Goal: Task Accomplishment & Management: Use online tool/utility

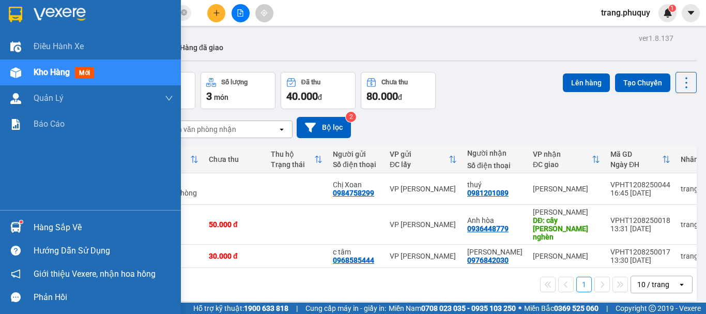
scroll to position [48, 0]
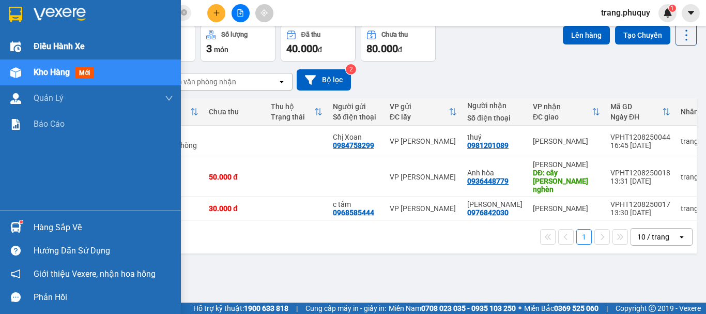
click at [71, 42] on span "Điều hành xe" at bounding box center [59, 46] width 51 height 13
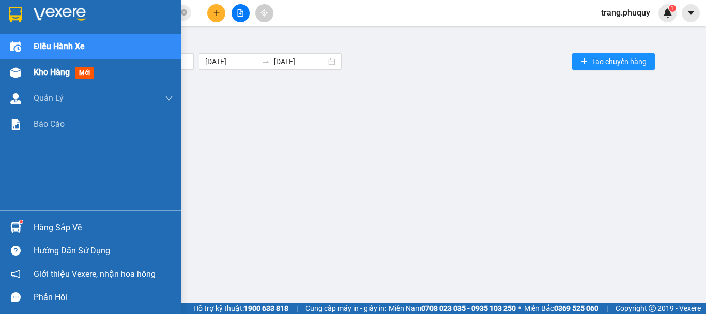
click at [53, 75] on span "Kho hàng" at bounding box center [52, 72] width 36 height 10
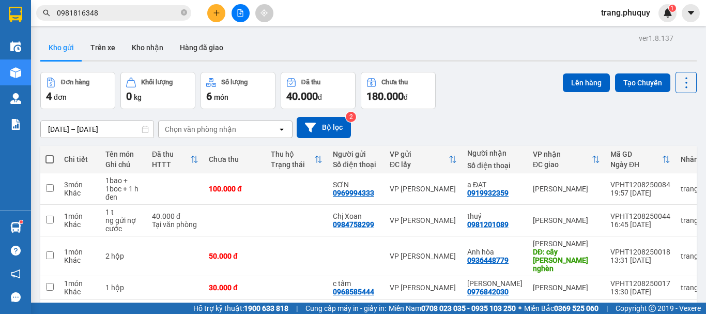
click at [50, 158] on span at bounding box center [49, 159] width 8 height 8
click at [50, 154] on input "checkbox" at bounding box center [50, 154] width 0 height 0
checkbox input "true"
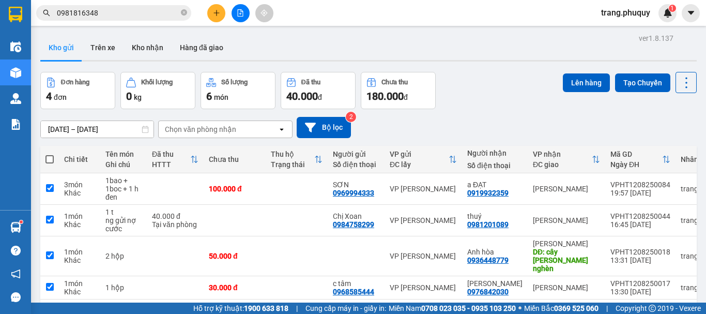
checkbox input "true"
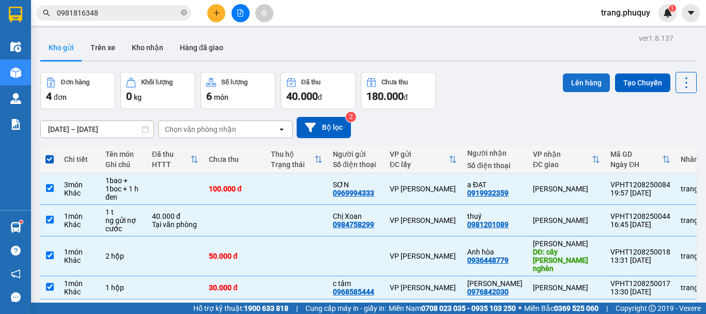
click at [576, 85] on button "Lên hàng" at bounding box center [586, 82] width 47 height 19
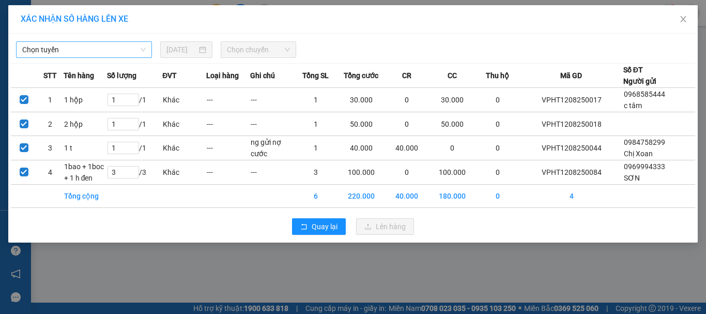
click at [91, 53] on span "Chọn tuyến" at bounding box center [84, 50] width 124 height 16
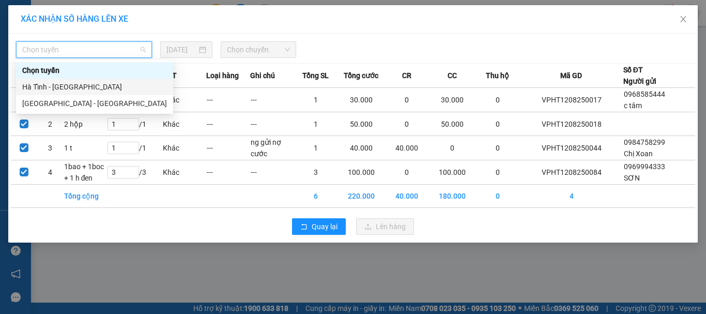
click at [52, 89] on div "Hà Tĩnh - [GEOGRAPHIC_DATA]" at bounding box center [94, 86] width 145 height 11
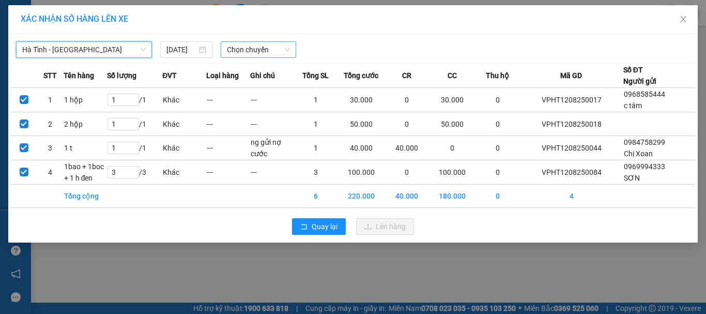
click at [238, 49] on span "Chọn chuyến" at bounding box center [259, 50] width 64 height 16
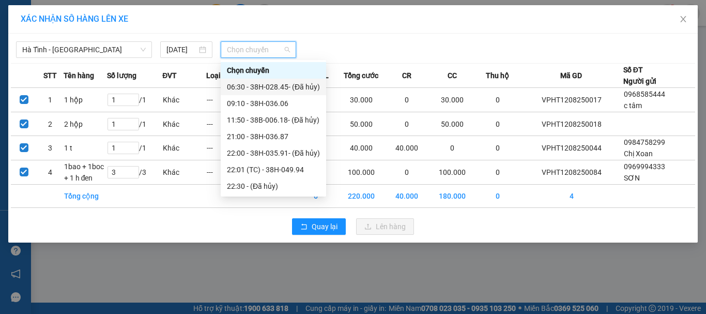
scroll to position [33, 0]
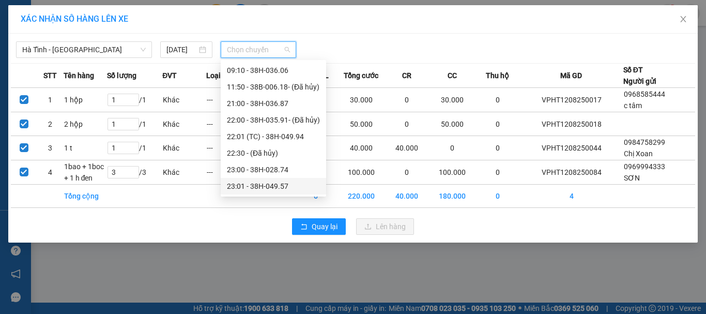
click at [277, 190] on div "23:01 - 38H-049.57" at bounding box center [273, 185] width 93 height 11
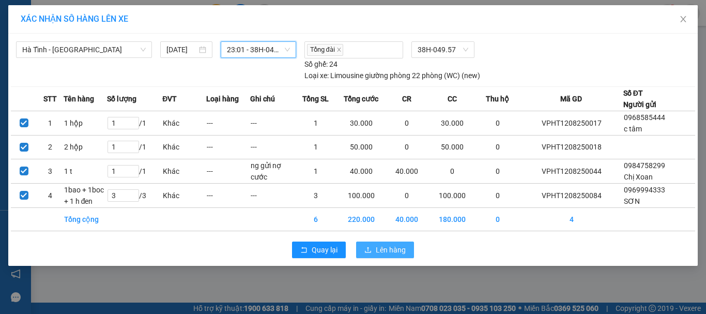
click at [392, 247] on span "Lên hàng" at bounding box center [391, 249] width 30 height 11
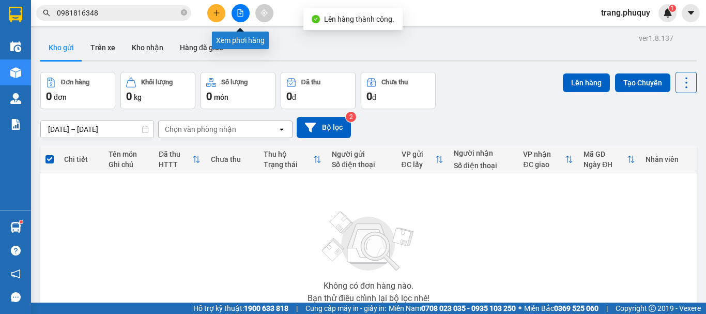
click at [236, 11] on button at bounding box center [241, 13] width 18 height 18
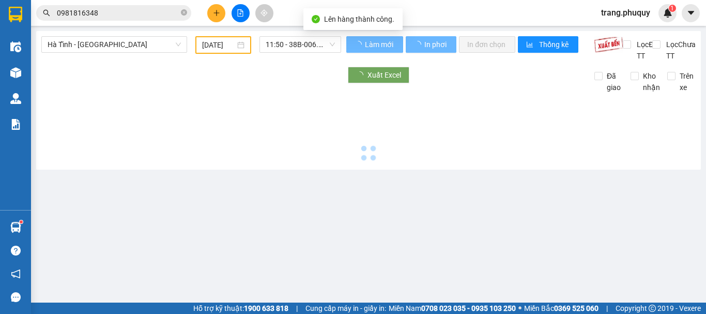
type input "[DATE]"
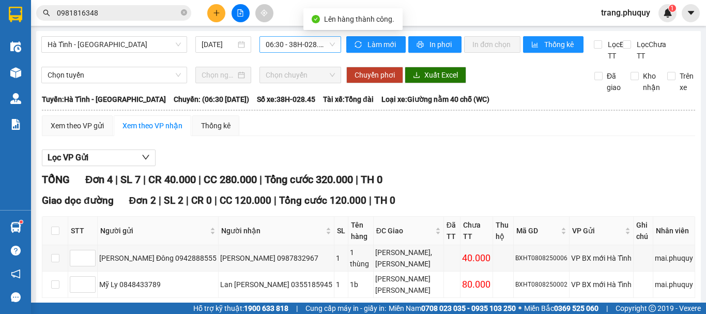
click at [304, 42] on span "06:30 - 38H-028.45 - (Đã [PERSON_NAME])" at bounding box center [300, 45] width 69 height 16
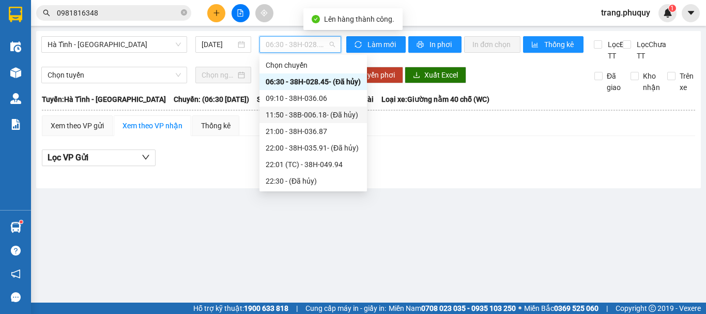
scroll to position [33, 0]
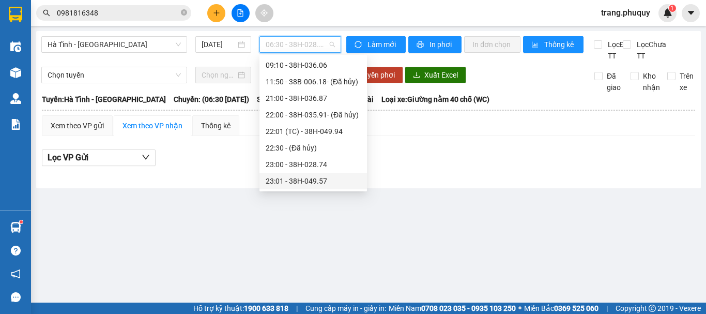
click at [322, 179] on div "23:01 - 38H-049.57" at bounding box center [313, 180] width 95 height 11
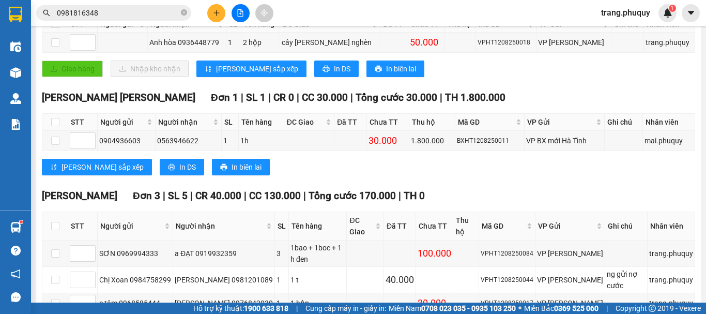
scroll to position [253, 0]
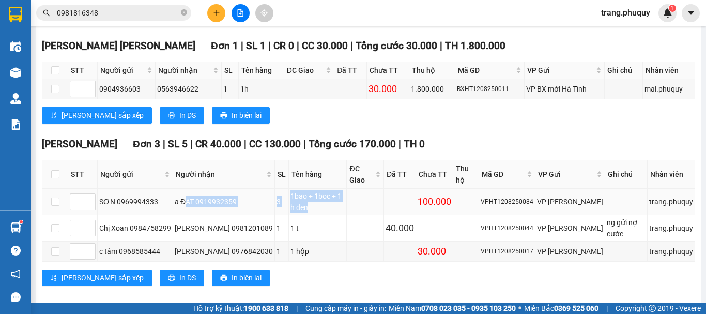
drag, startPoint x: 218, startPoint y: 198, endPoint x: 363, endPoint y: 199, distance: 145.7
click at [363, 199] on tr "SƠN 0969994333 a ĐẠT 0919932359 3 1bao + 1boc + 1 h đen 100.000 VPHT1208250084 …" at bounding box center [368, 202] width 653 height 26
drag, startPoint x: 252, startPoint y: 222, endPoint x: 287, endPoint y: 223, distance: 34.6
click at [287, 223] on tr "Chị Xoan 0984758299 [PERSON_NAME] 0981201089 1 1 t 40.000 VPHT1208250044 VP [PE…" at bounding box center [368, 228] width 653 height 26
drag, startPoint x: 264, startPoint y: 241, endPoint x: 341, endPoint y: 245, distance: 77.6
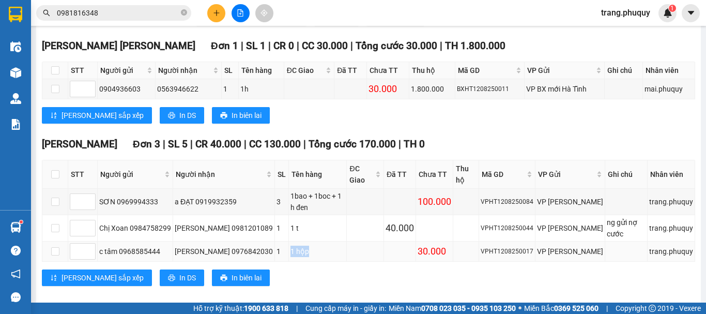
click at [327, 245] on td "1 hộp" at bounding box center [318, 251] width 58 height 20
click at [351, 242] on td at bounding box center [365, 251] width 37 height 20
click at [235, 245] on div "[PERSON_NAME] 0976842030" at bounding box center [224, 250] width 98 height 11
copy div "0976842030"
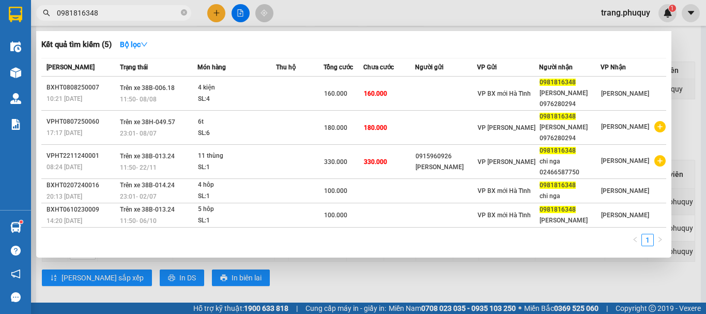
click at [102, 7] on span "0981816348" at bounding box center [113, 13] width 155 height 16
click at [105, 13] on input "0981816348" at bounding box center [118, 12] width 122 height 11
paste input "76842030"
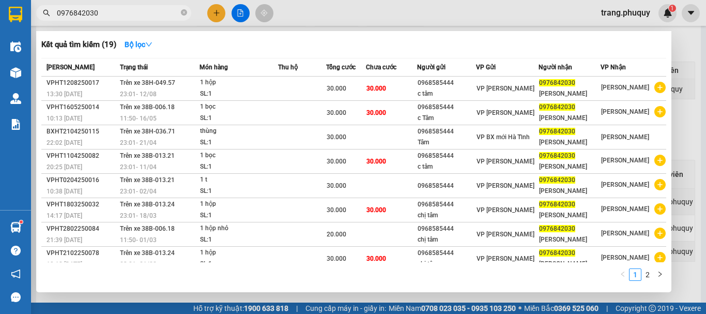
click at [369, 18] on div at bounding box center [353, 157] width 706 height 314
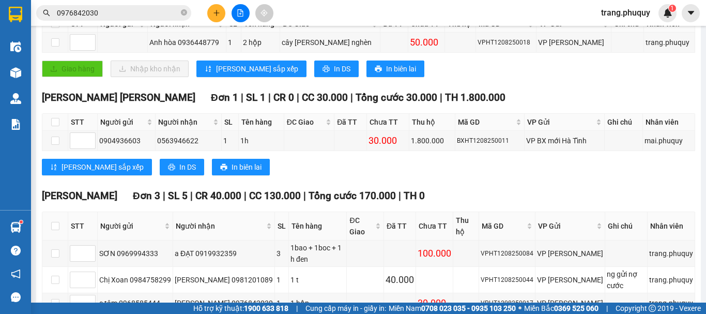
scroll to position [98, 0]
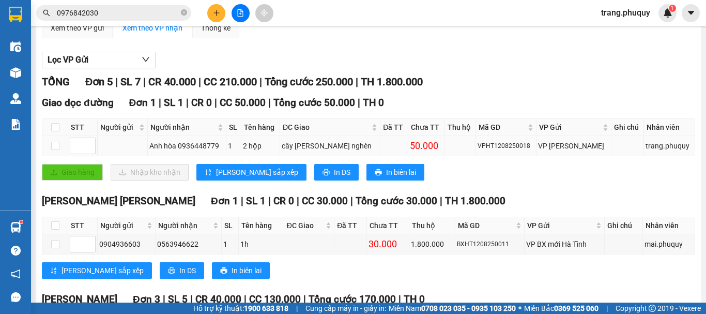
click at [204, 151] on div "Anh hòa 0936448779" at bounding box center [186, 145] width 75 height 11
copy div "0936448779"
click at [117, 11] on input "0976842030" at bounding box center [118, 12] width 122 height 11
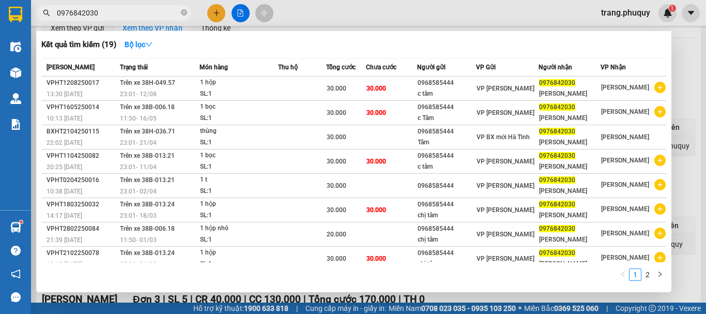
click at [117, 11] on input "0976842030" at bounding box center [118, 12] width 122 height 11
paste input "36448779"
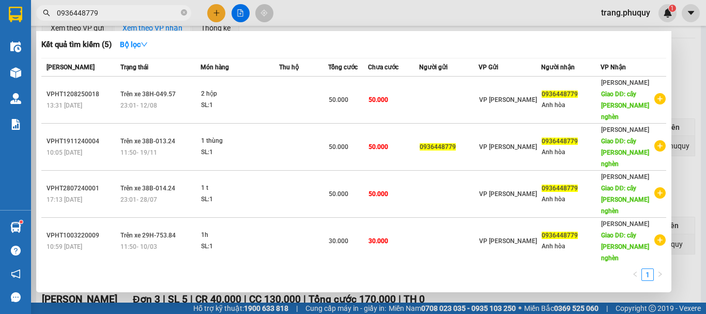
type input "0936448779"
click at [342, 22] on div at bounding box center [353, 157] width 706 height 314
click at [186, 11] on icon "close-circle" at bounding box center [184, 12] width 6 height 6
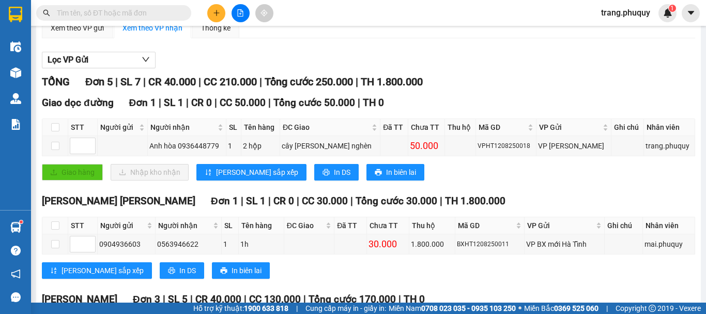
click at [150, 12] on input "text" at bounding box center [118, 12] width 122 height 11
